Goal: Navigation & Orientation: Find specific page/section

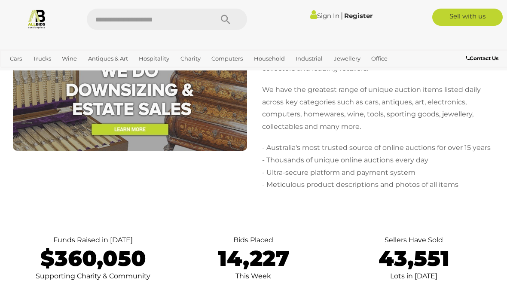
scroll to position [3719, 0]
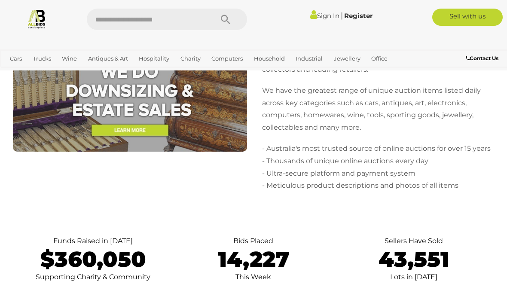
click at [0, 0] on link "Kitchenware & Dining" at bounding box center [0, 0] width 0 height 0
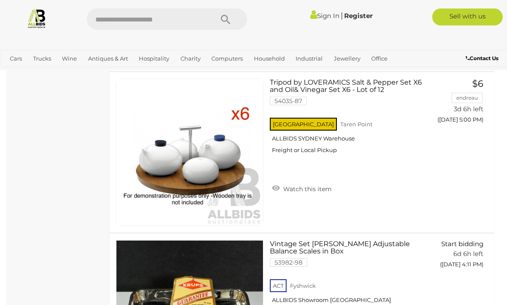
scroll to position [850, 0]
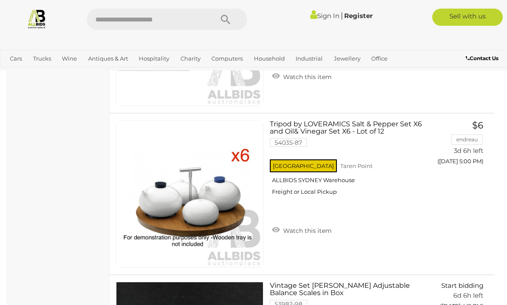
click at [0, 0] on link "Household Furniture" at bounding box center [0, 0] width 0 height 0
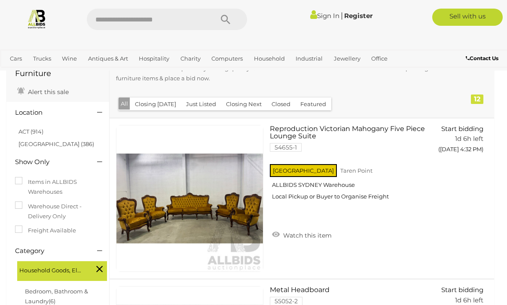
scroll to position [56, 0]
click at [29, 132] on link "ACT (914)" at bounding box center [30, 131] width 25 height 7
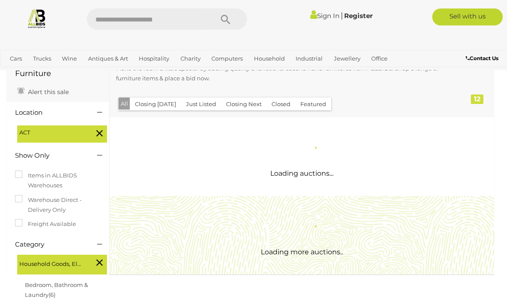
scroll to position [0, 0]
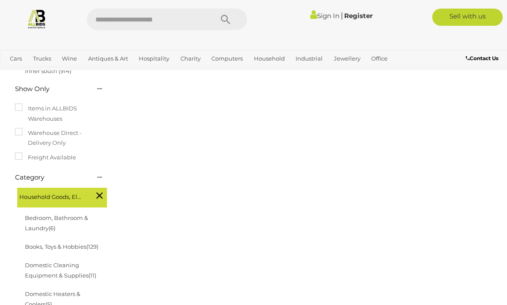
scroll to position [134, 0]
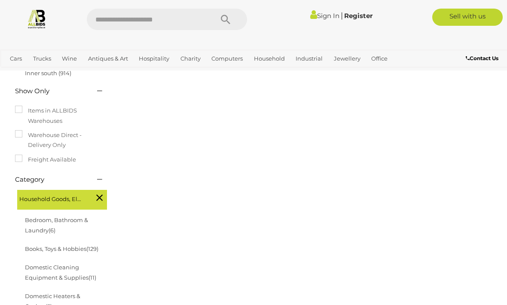
click at [102, 195] on icon at bounding box center [99, 197] width 6 height 11
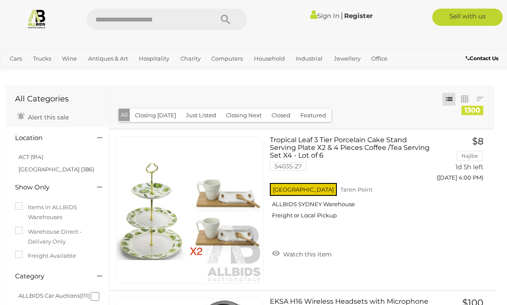
click at [33, 159] on link "ACT (914)" at bounding box center [30, 156] width 25 height 7
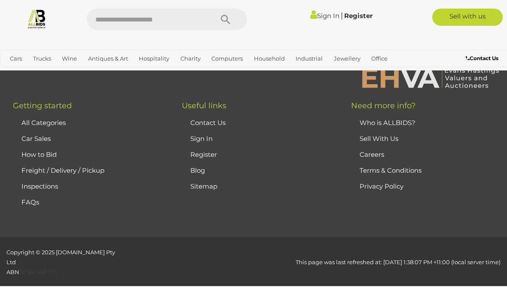
scroll to position [8355, 0]
